Goal: Task Accomplishment & Management: Manage account settings

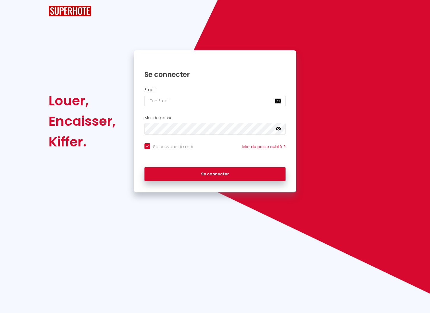
checkbox input "true"
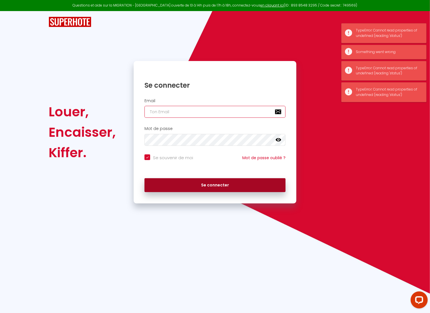
type input "[DOMAIN_NAME][EMAIL_ADDRESS][DOMAIN_NAME]"
click at [200, 182] on button "Se connecter" at bounding box center [214, 185] width 141 height 14
checkbox input "true"
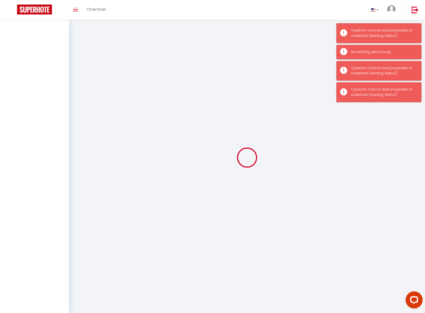
select select
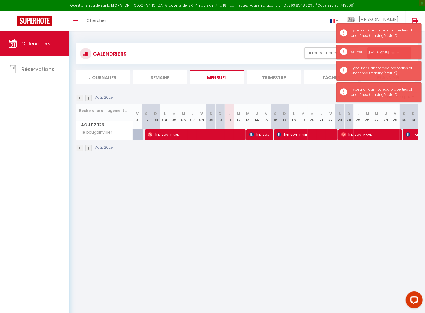
select select
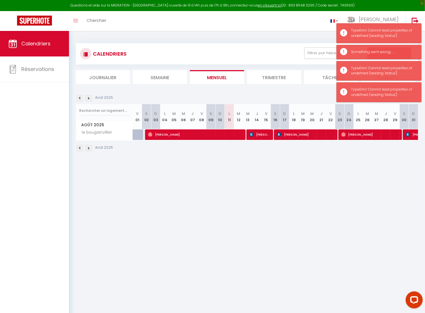
select select
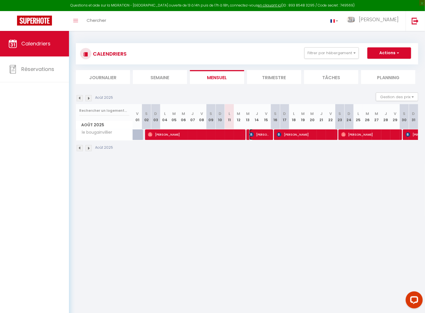
click at [261, 135] on span "[PERSON_NAME]" at bounding box center [259, 134] width 21 height 11
select select "OK"
select select "KO"
select select "0"
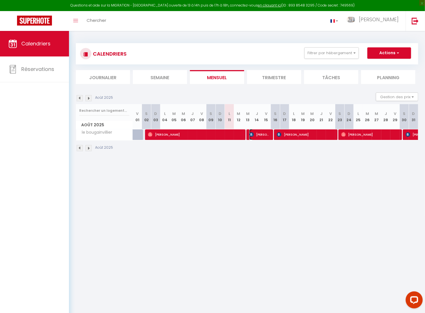
select select "1"
select select
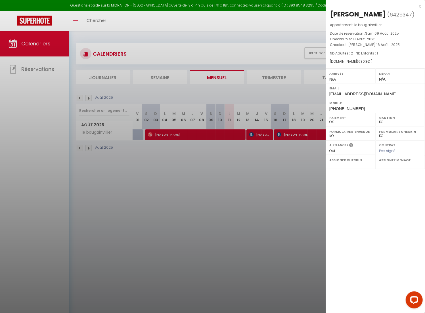
click at [280, 154] on div at bounding box center [212, 156] width 425 height 313
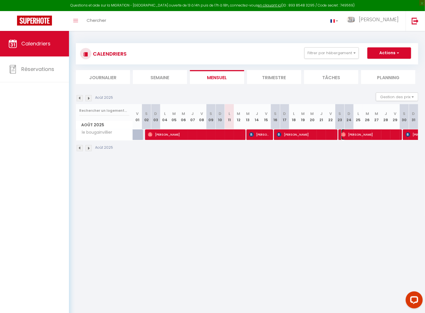
click at [362, 137] on span "[PERSON_NAME]" at bounding box center [371, 134] width 58 height 11
select select "OK"
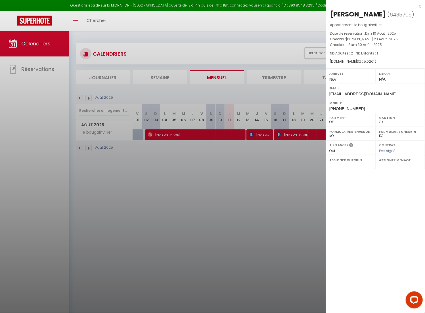
click at [293, 231] on div at bounding box center [212, 156] width 425 height 313
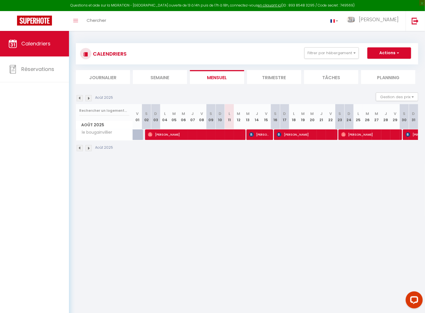
click at [89, 98] on img at bounding box center [89, 98] width 6 height 6
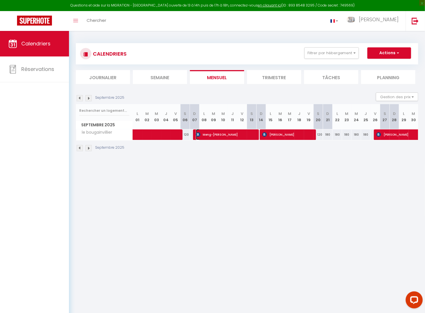
click at [232, 135] on span "Meng-[PERSON_NAME]" at bounding box center [226, 134] width 61 height 11
select select "KO"
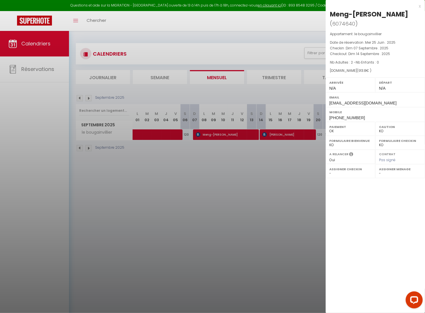
click at [269, 170] on div at bounding box center [212, 156] width 425 height 313
